Goal: Task Accomplishment & Management: Manage account settings

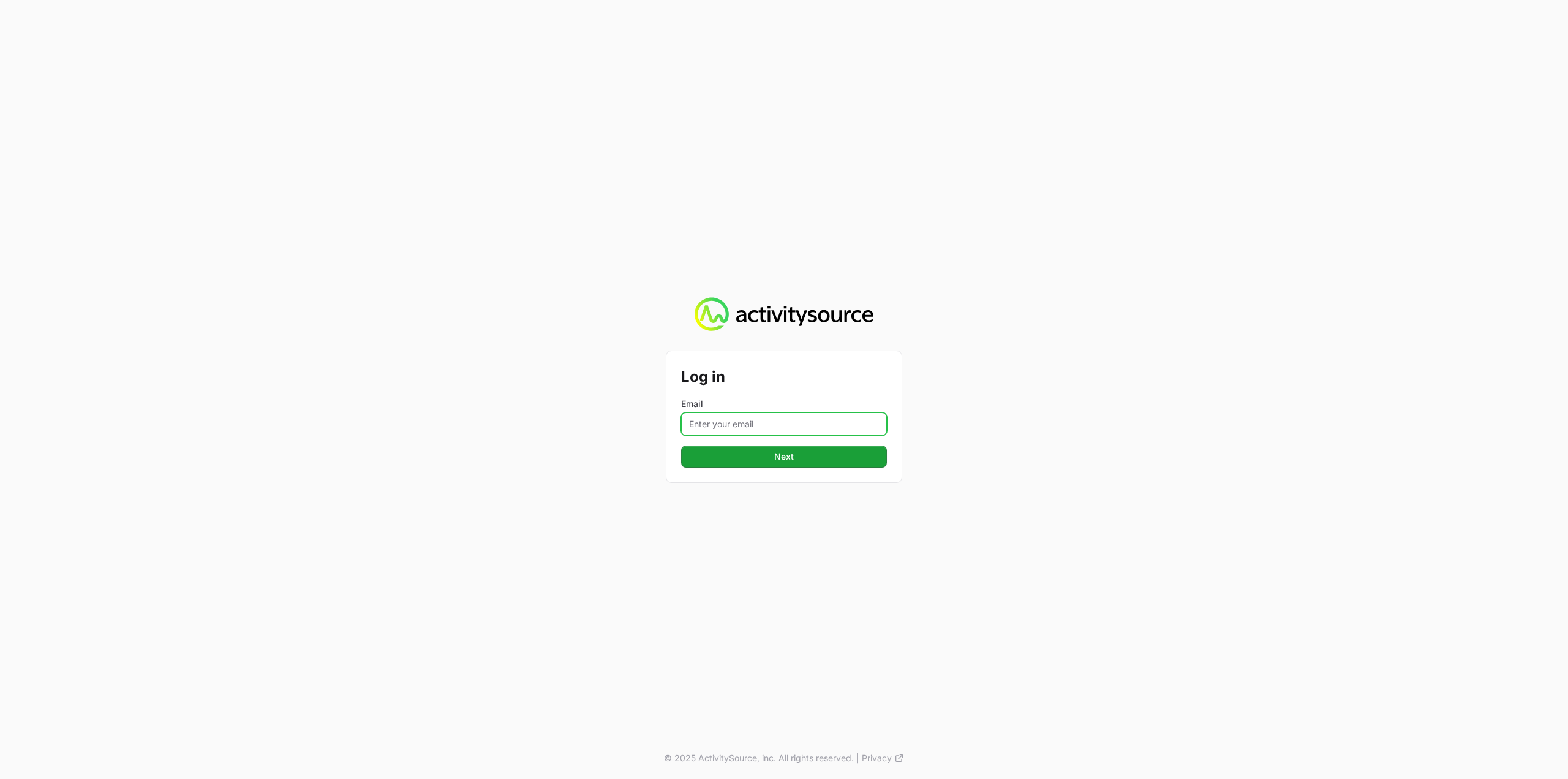
click at [806, 427] on input "Email" at bounding box center [783, 424] width 206 height 23
type input "Mustafa.larki@nextgen.group"
click at [811, 455] on button "Next" at bounding box center [783, 456] width 206 height 22
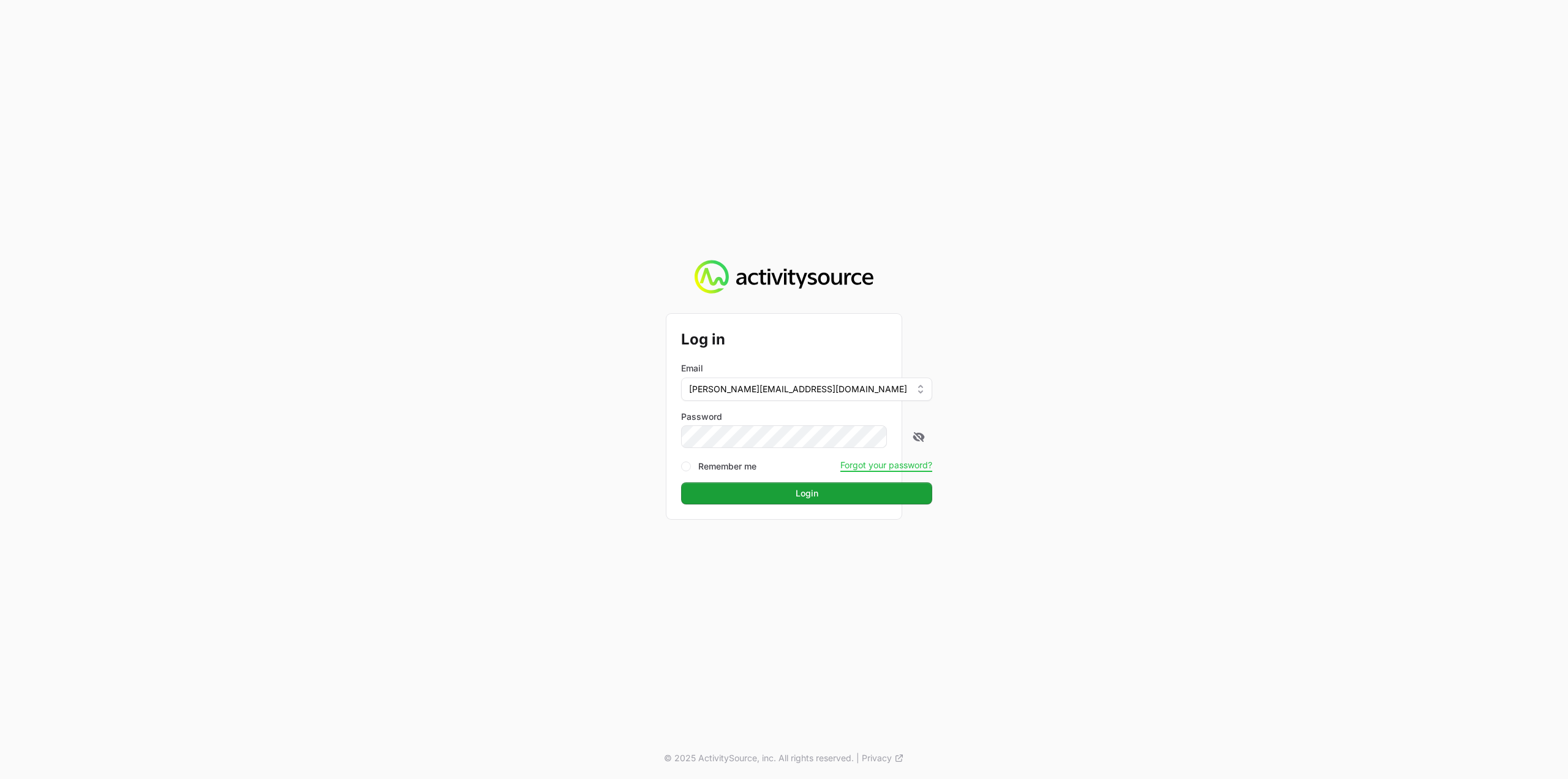
click at [797, 452] on form "Log in Email Mustafa.larki@nextgen.group Password Remember me Forgot your passw…" at bounding box center [783, 417] width 206 height 176
click at [811, 494] on button "Login" at bounding box center [806, 493] width 251 height 22
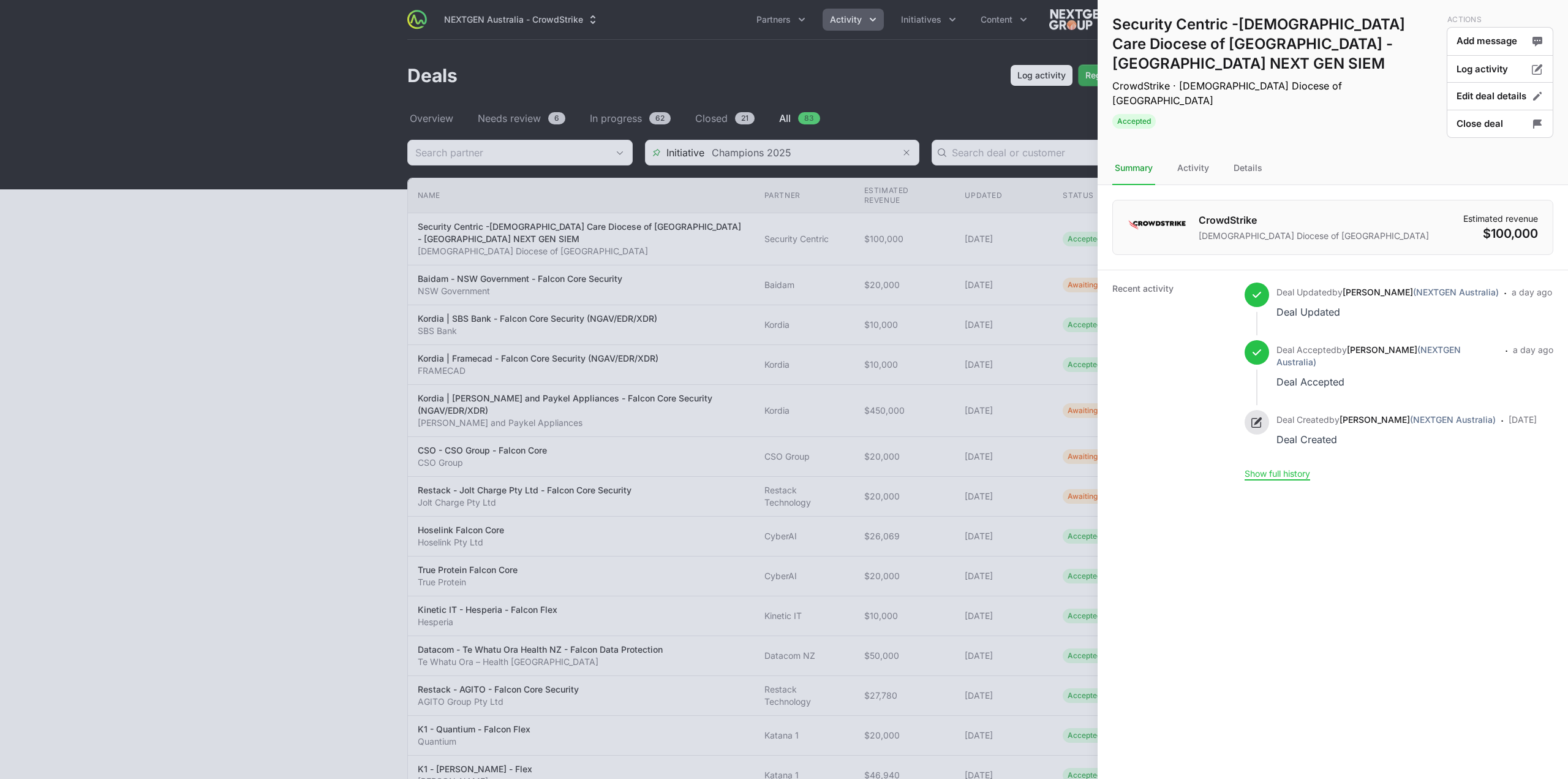
click at [315, 324] on div at bounding box center [784, 389] width 1568 height 779
